Goal: Information Seeking & Learning: Learn about a topic

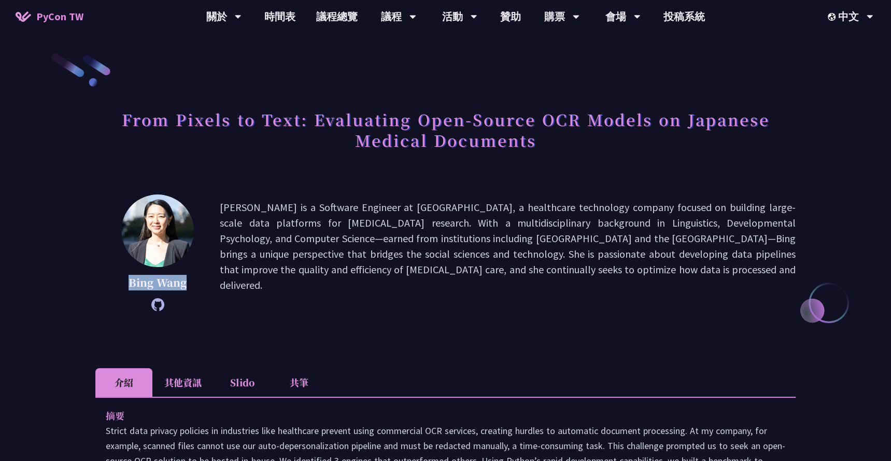
drag, startPoint x: 191, startPoint y: 287, endPoint x: 116, endPoint y: 282, distance: 74.8
click at [115, 284] on div "Bing Wang Bing Wang is a Software Engineer at Flatiron, a healthcare technology…" at bounding box center [445, 252] width 700 height 117
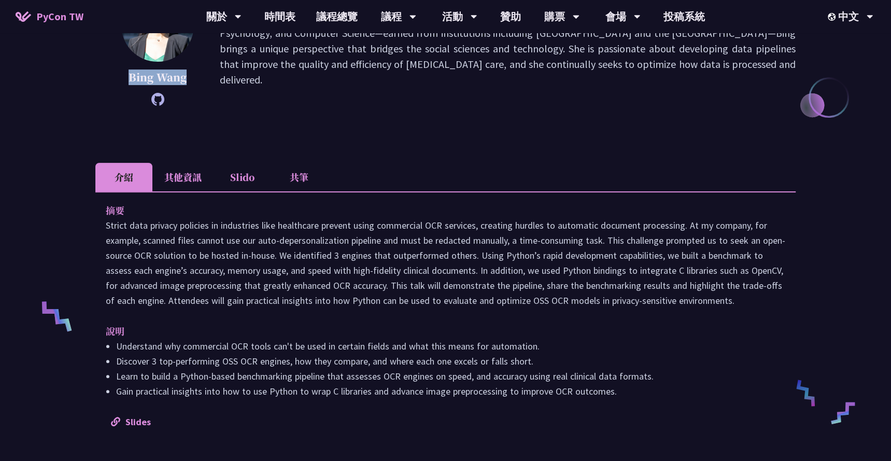
scroll to position [139, 0]
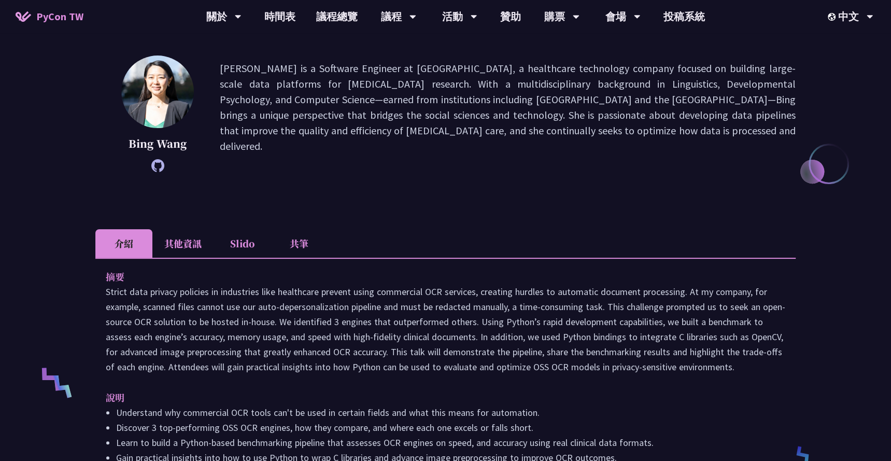
click at [197, 238] on li "其他資訊" at bounding box center [182, 243] width 61 height 29
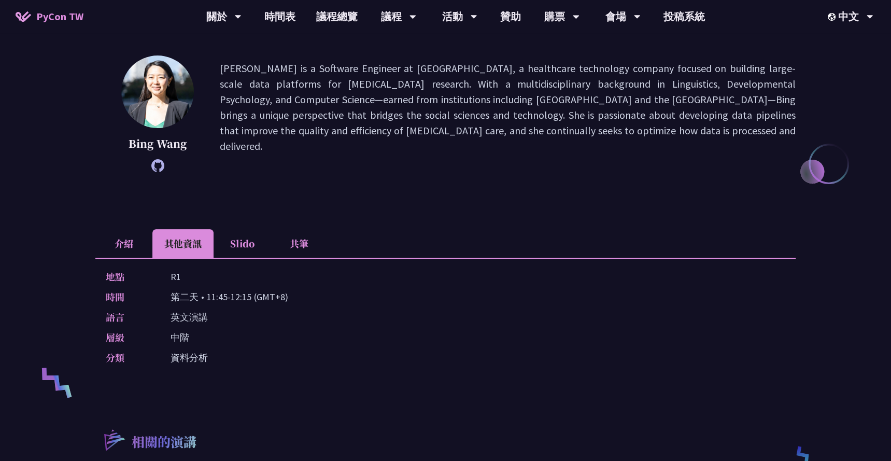
click at [229, 238] on li "Slido" at bounding box center [242, 243] width 57 height 29
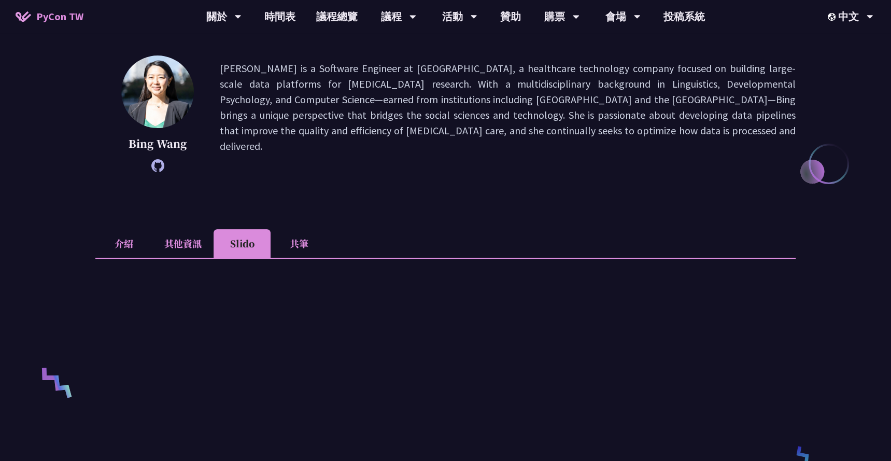
click at [297, 243] on li "共筆" at bounding box center [299, 243] width 57 height 29
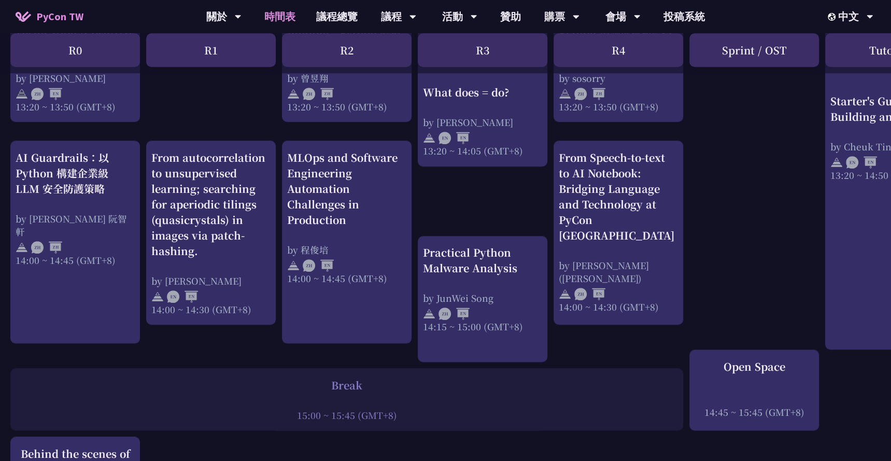
scroll to position [999, 0]
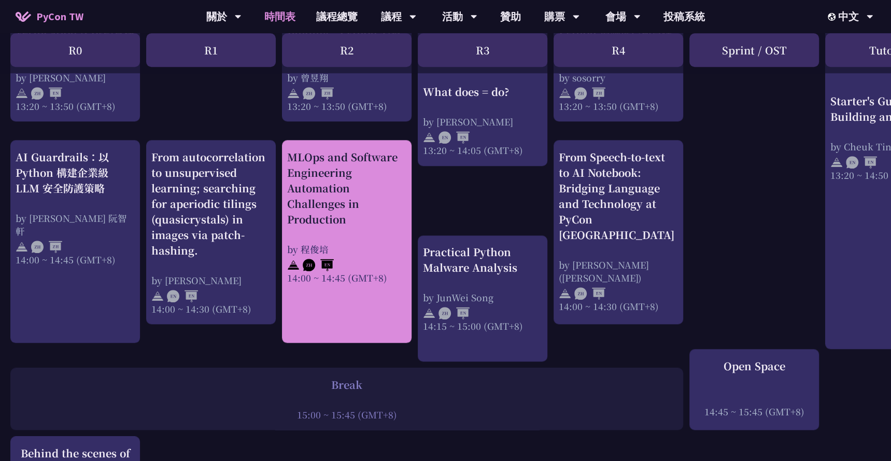
click at [354, 237] on div "MLOps and Software Engineering Automation Challenges in Production by 程俊培 14:00…" at bounding box center [346, 216] width 119 height 135
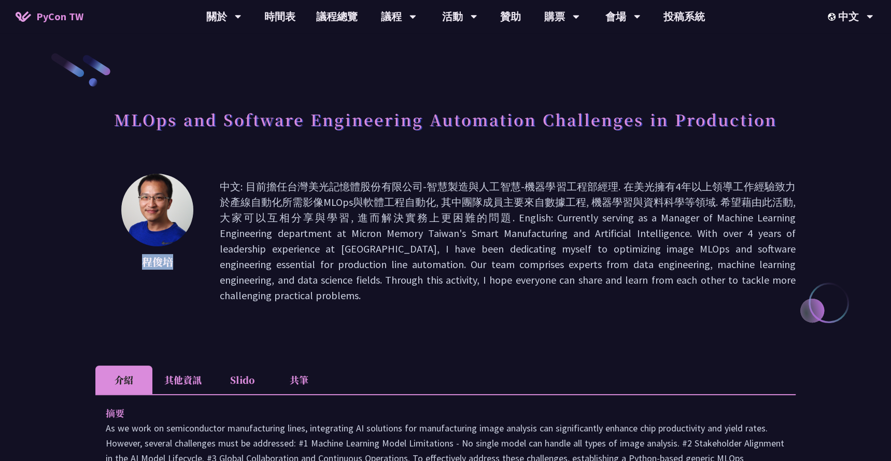
drag, startPoint x: 181, startPoint y: 260, endPoint x: 121, endPoint y: 258, distance: 59.6
click at [121, 258] on p "程俊培" at bounding box center [157, 262] width 73 height 16
